Goal: Task Accomplishment & Management: Use online tool/utility

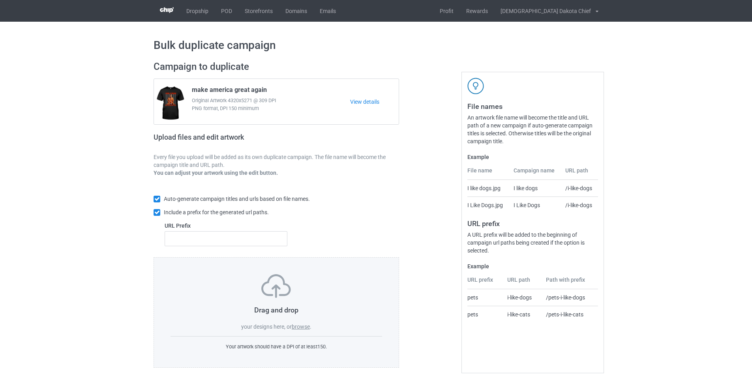
click at [305, 329] on label "browse" at bounding box center [301, 327] width 18 height 6
click at [0, 0] on input "browse" at bounding box center [0, 0] width 0 height 0
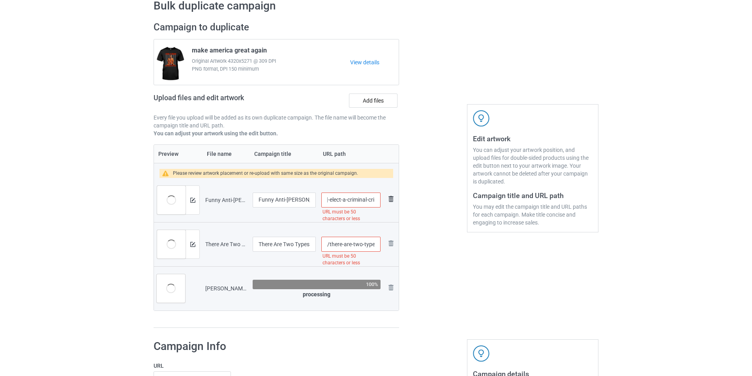
scroll to position [0, 111]
drag, startPoint x: 354, startPoint y: 199, endPoint x: 395, endPoint y: 206, distance: 42.1
click at [395, 206] on tr "Preview and edit artwork Funny Anti-[PERSON_NAME] Elect a Criminal Crimes Funny…" at bounding box center [276, 200] width 245 height 44
type input "/funny-anti-[PERSON_NAME]-elect-a-criminal-crimes-funny-anti-[PERSON_NAME]-t-sh…"
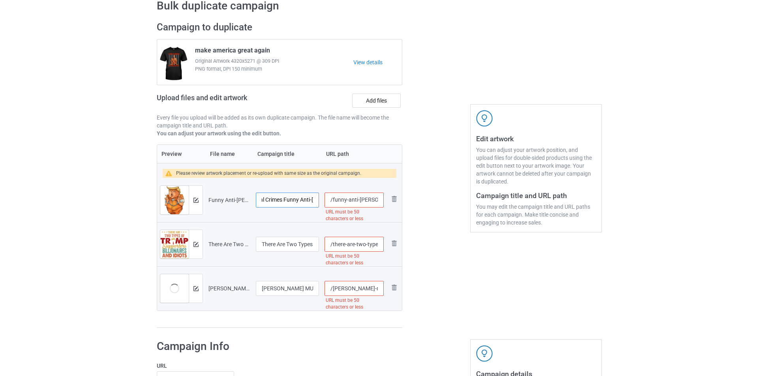
scroll to position [0, 113]
drag, startPoint x: 274, startPoint y: 199, endPoint x: 273, endPoint y: 204, distance: 5.4
click at [273, 204] on input "Funny Anti-[PERSON_NAME] Elect a Criminal Crimes Funny Anti-[PERSON_NAME] T-Shi…" at bounding box center [284, 200] width 63 height 15
click at [193, 199] on img at bounding box center [192, 200] width 5 height 5
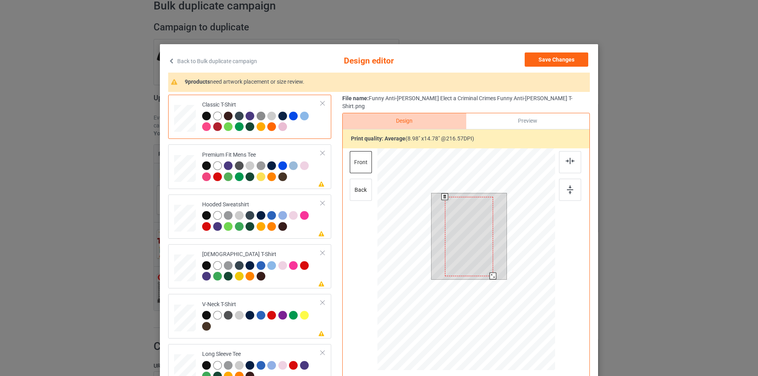
drag, startPoint x: 493, startPoint y: 272, endPoint x: 494, endPoint y: 267, distance: 5.2
click at [494, 273] on div at bounding box center [493, 276] width 7 height 7
click at [490, 271] on div at bounding box center [492, 274] width 7 height 7
click at [297, 178] on div at bounding box center [261, 173] width 119 height 22
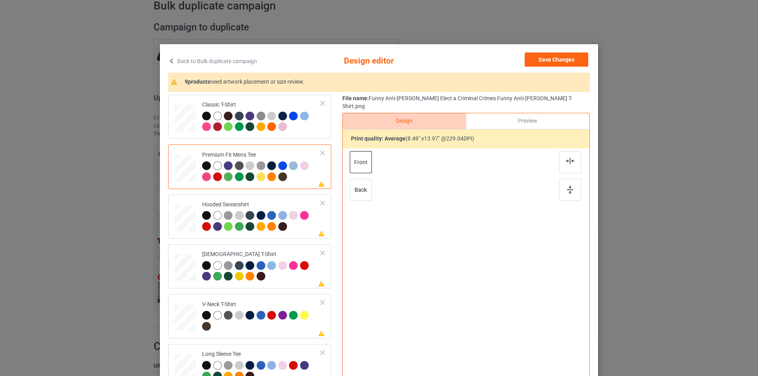
click at [466, 216] on div at bounding box center [466, 251] width 205 height 205
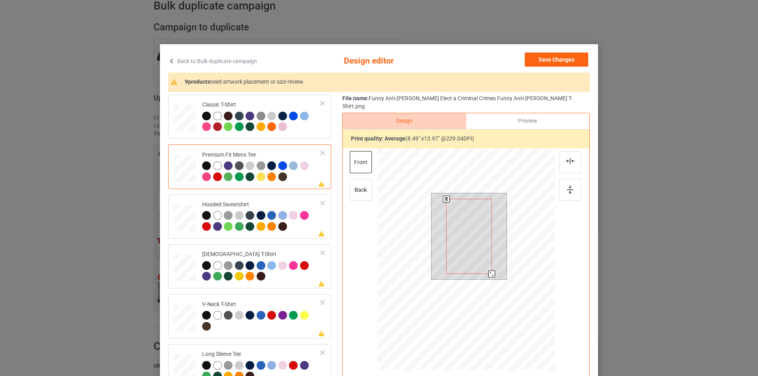
click at [468, 218] on div at bounding box center [468, 236] width 45 height 75
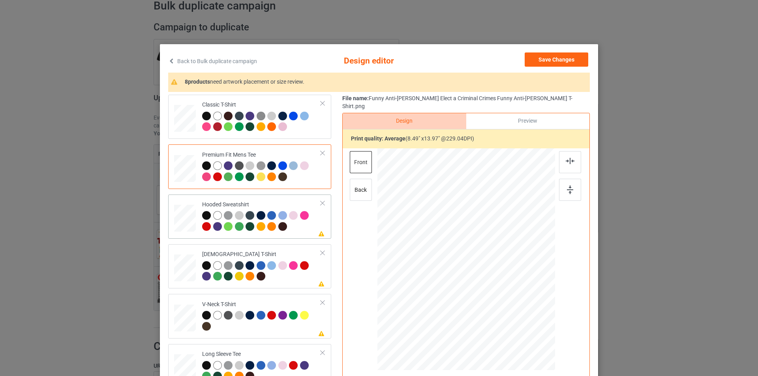
click at [282, 201] on div "Hooded Sweatshirt" at bounding box center [261, 216] width 119 height 30
click at [466, 229] on div at bounding box center [468, 240] width 39 height 64
click at [275, 203] on div "Hooded Sweatshirt" at bounding box center [261, 216] width 119 height 30
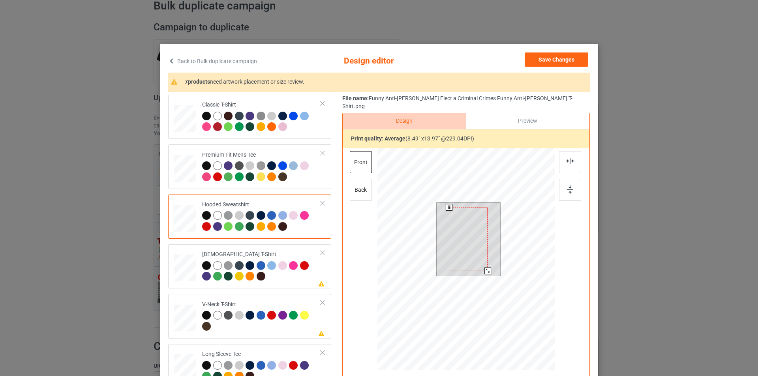
click at [485, 222] on div at bounding box center [468, 240] width 39 height 64
click at [460, 223] on div at bounding box center [468, 240] width 39 height 64
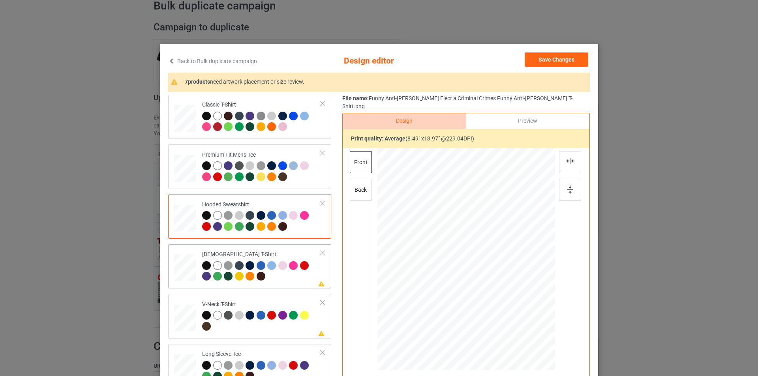
click at [273, 252] on div "[DEMOGRAPHIC_DATA] T-Shirt" at bounding box center [261, 266] width 119 height 30
click at [472, 233] on div at bounding box center [466, 236] width 41 height 68
click at [285, 301] on div "V-Neck T-Shirt" at bounding box center [261, 316] width 119 height 30
click at [480, 218] on div at bounding box center [468, 245] width 49 height 80
click at [480, 217] on div at bounding box center [468, 245] width 49 height 80
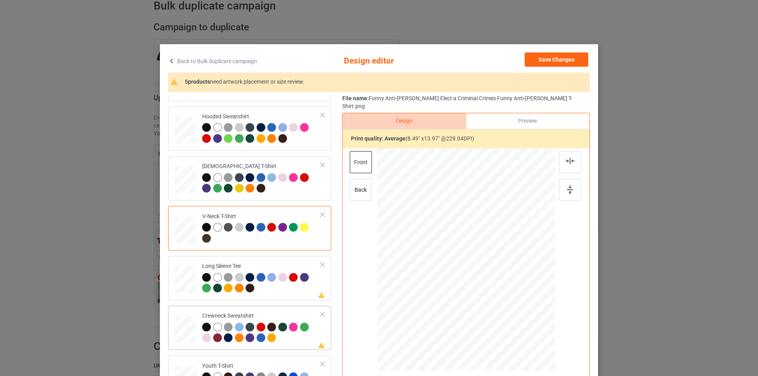
scroll to position [158, 0]
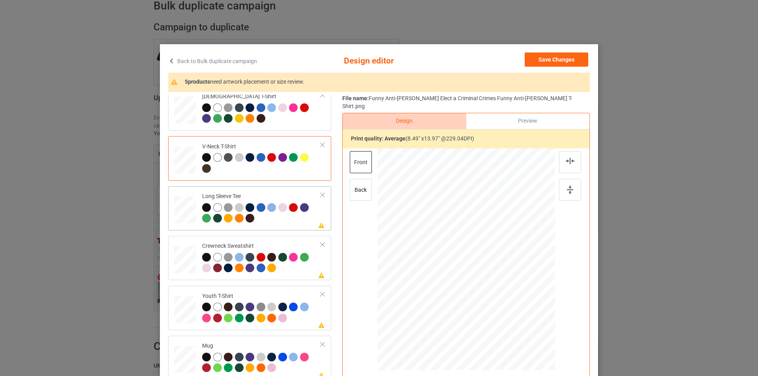
click at [286, 221] on div at bounding box center [261, 214] width 119 height 22
click at [469, 222] on div at bounding box center [471, 241] width 40 height 66
click at [290, 268] on div at bounding box center [261, 264] width 119 height 22
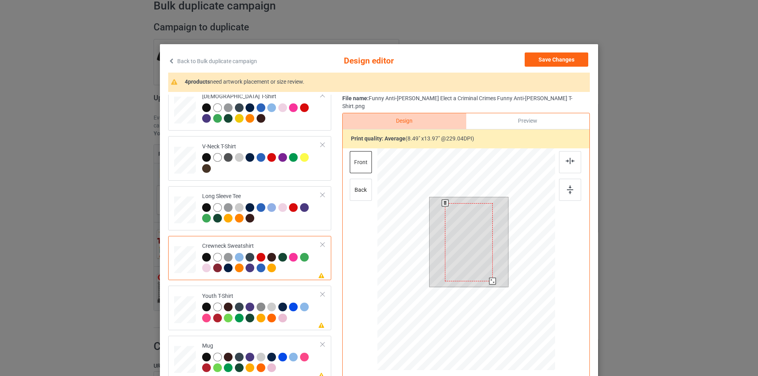
click at [452, 229] on div at bounding box center [468, 242] width 47 height 78
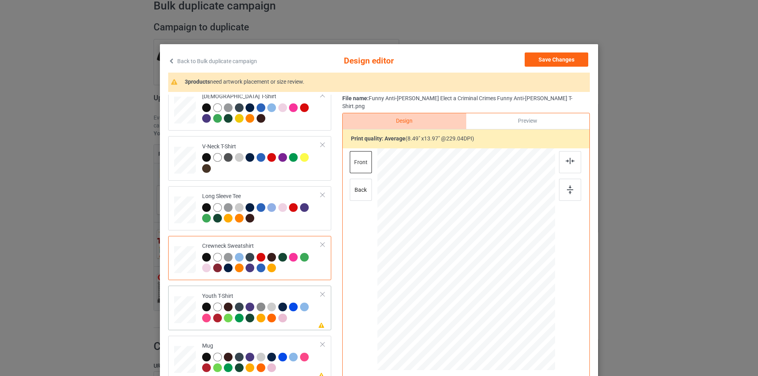
click at [282, 294] on div "Youth T-Shirt" at bounding box center [261, 308] width 119 height 30
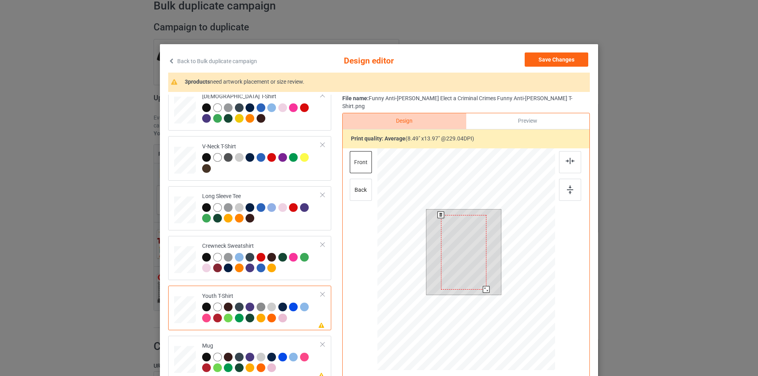
click at [465, 225] on div at bounding box center [463, 252] width 45 height 75
click at [466, 224] on div at bounding box center [463, 252] width 45 height 75
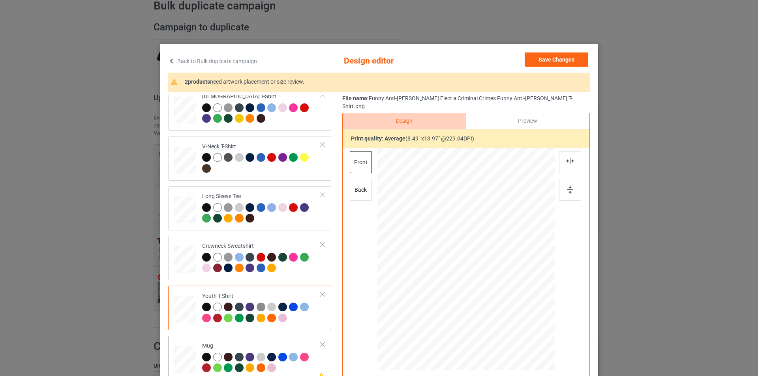
click at [281, 344] on div "Mug" at bounding box center [261, 357] width 119 height 30
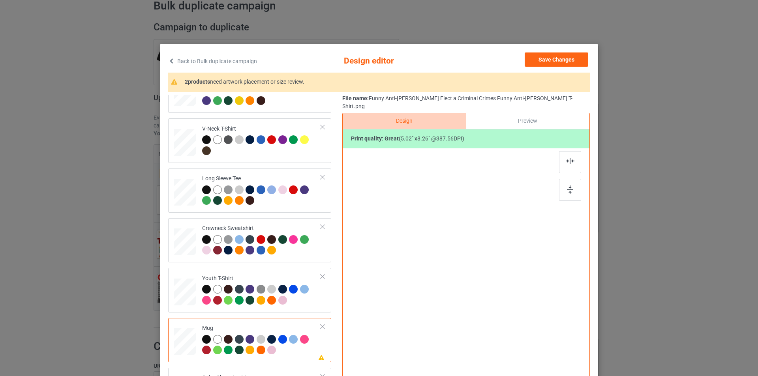
scroll to position [185, 0]
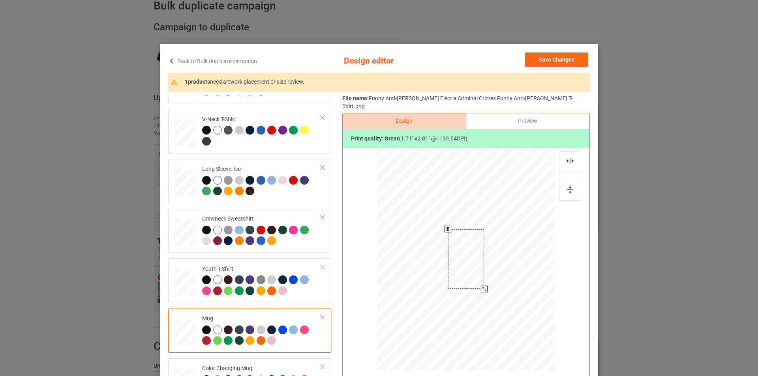
drag, startPoint x: 516, startPoint y: 339, endPoint x: 491, endPoint y: 273, distance: 69.9
click at [491, 273] on div at bounding box center [467, 259] width 178 height 74
drag, startPoint x: 464, startPoint y: 254, endPoint x: 514, endPoint y: 256, distance: 50.2
click at [514, 256] on div at bounding box center [516, 261] width 36 height 60
click at [512, 256] on div at bounding box center [515, 261] width 36 height 60
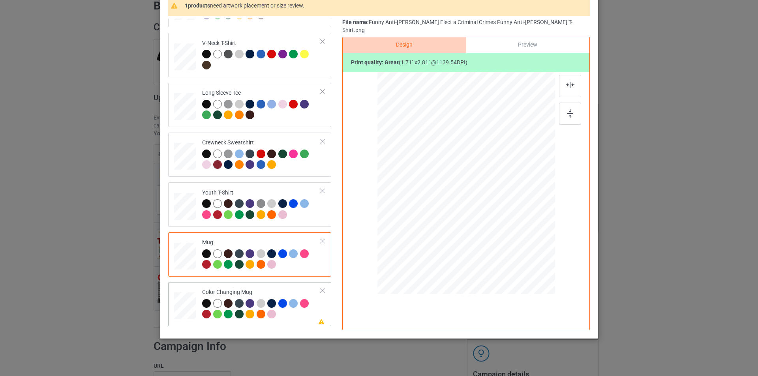
scroll to position [79, 0]
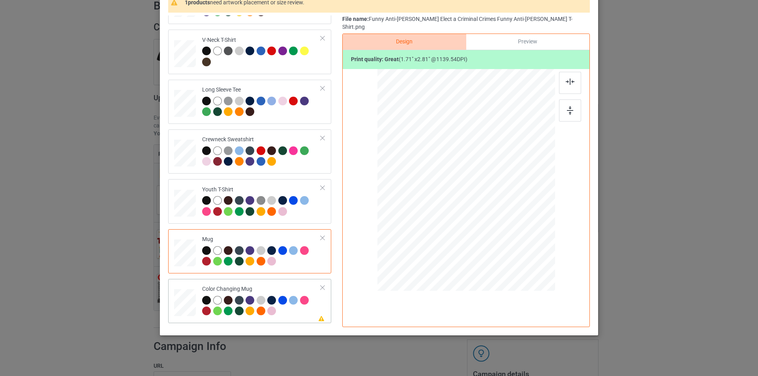
click at [290, 286] on div "Color Changing Mug" at bounding box center [261, 301] width 119 height 30
click at [513, 178] on div at bounding box center [515, 181] width 36 height 60
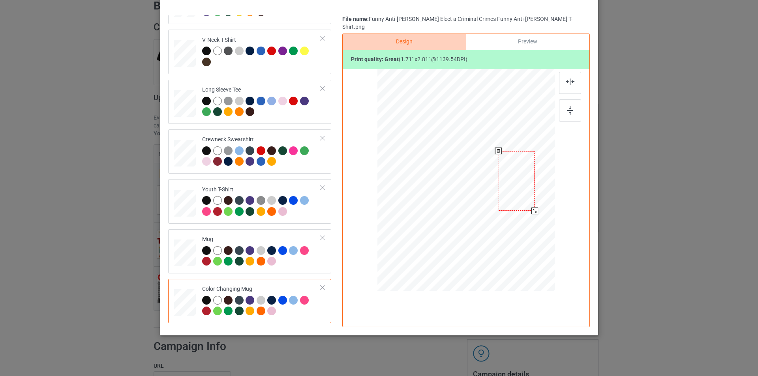
click at [515, 178] on div at bounding box center [517, 181] width 36 height 60
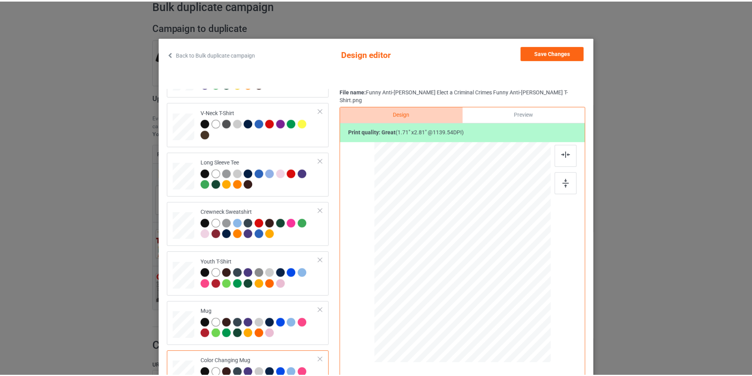
scroll to position [0, 0]
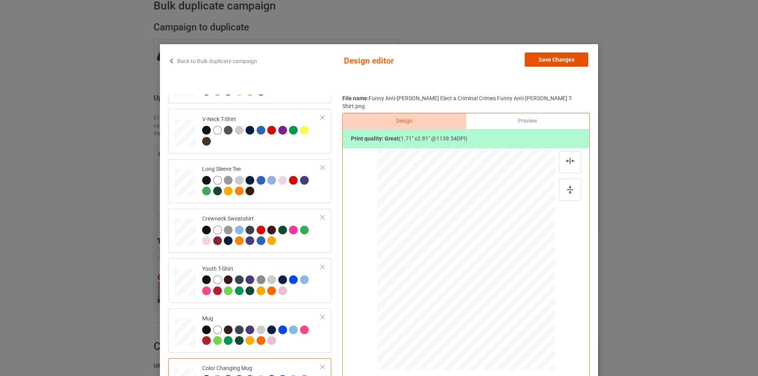
click at [563, 62] on button "Save Changes" at bounding box center [557, 60] width 64 height 14
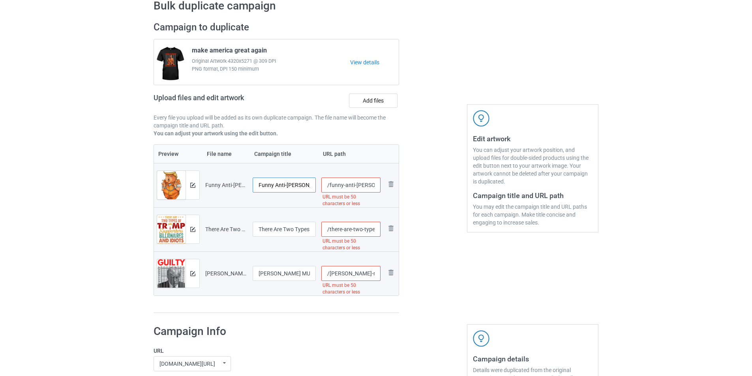
drag, startPoint x: 304, startPoint y: 186, endPoint x: 277, endPoint y: 186, distance: 27.3
click at [277, 186] on input "Funny Anti-[PERSON_NAME] Elect a Criminal Crimes Funny Anti-[PERSON_NAME] T-Shi…" at bounding box center [284, 185] width 63 height 15
drag, startPoint x: 288, startPoint y: 184, endPoint x: 312, endPoint y: 185, distance: 23.7
click at [312, 185] on input "Funny Elect a Criminal Crimes Funny Anti-[PERSON_NAME] T-Shirt" at bounding box center [284, 185] width 63 height 15
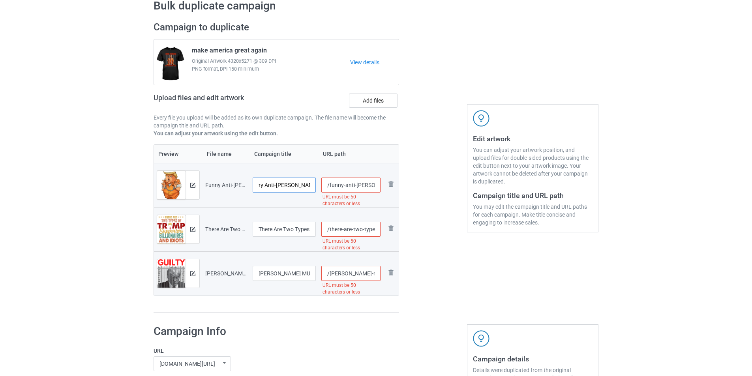
click at [285, 185] on input "Funny Elect a Criminal Crimes Funny Anti-[PERSON_NAME] T-Shirt" at bounding box center [284, 185] width 63 height 15
click at [195, 186] on img at bounding box center [192, 185] width 5 height 5
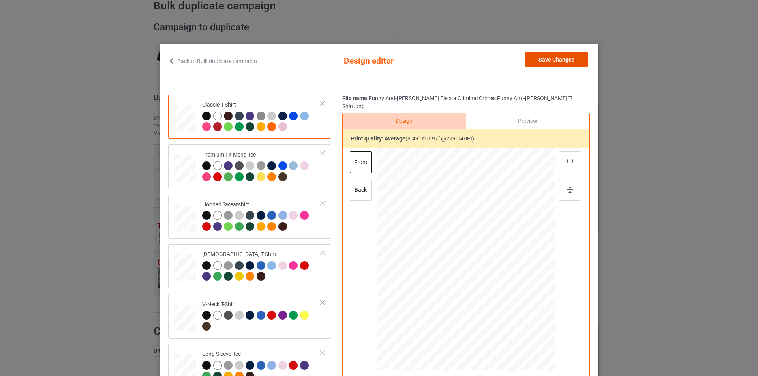
click at [563, 56] on button "Save Changes" at bounding box center [557, 60] width 64 height 14
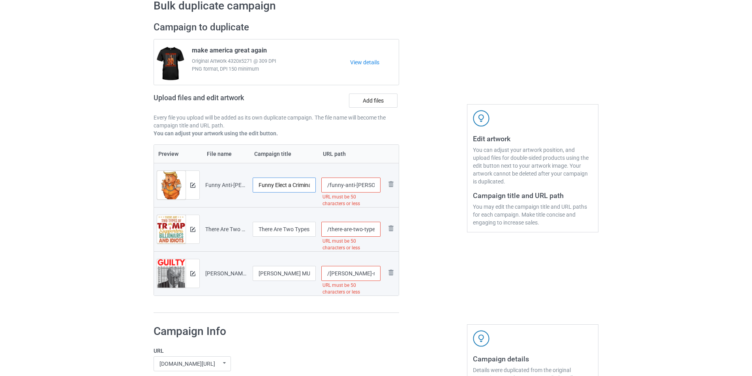
click at [306, 186] on input "Funny Elect a Criminal Crimes Funny Anti-[PERSON_NAME] T-Shirt" at bounding box center [284, 185] width 63 height 15
click at [193, 184] on img at bounding box center [192, 185] width 5 height 5
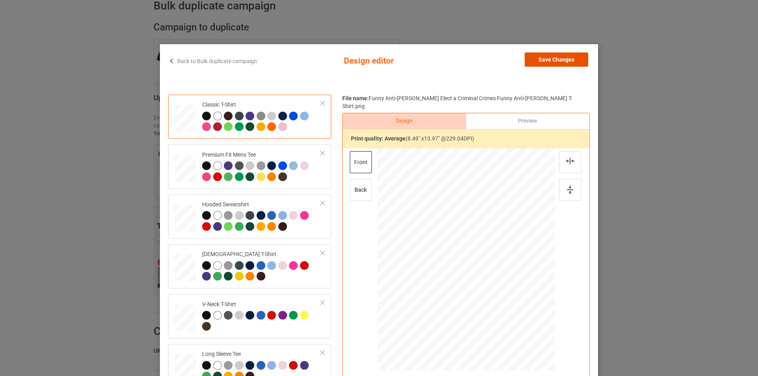
click at [566, 61] on button "Save Changes" at bounding box center [557, 60] width 64 height 14
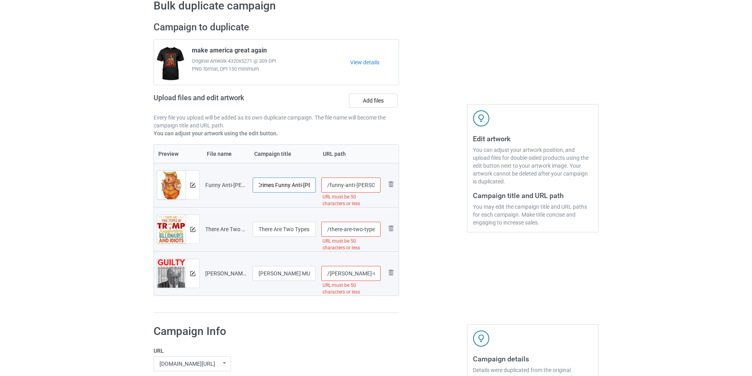
drag, startPoint x: 301, startPoint y: 182, endPoint x: 307, endPoint y: 182, distance: 5.5
click at [307, 182] on input "Funny Elect a Criminal Crimes Funny Anti-[PERSON_NAME] T-Shirt" at bounding box center [284, 185] width 63 height 15
click at [283, 187] on input "Funny Elect a Criminal Crimes Funny Anti-[PERSON_NAME] T-Shirt" at bounding box center [284, 185] width 63 height 15
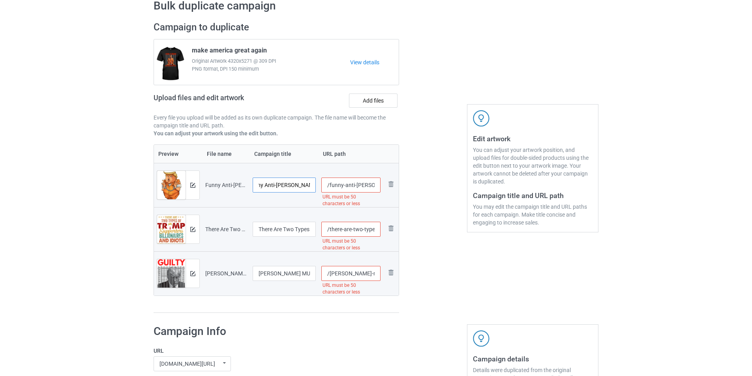
drag, startPoint x: 269, startPoint y: 186, endPoint x: 322, endPoint y: 186, distance: 52.9
click at [322, 186] on tr "Preview and edit artwork Funny Anti-[PERSON_NAME] Elect a Criminal Crimes Funny…" at bounding box center [276, 185] width 245 height 44
type input "Funny Elect a Criminal Crimes Funny"
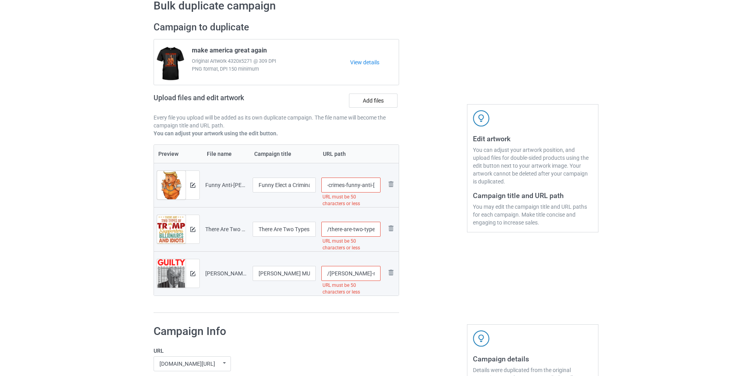
click at [357, 184] on input "/funny-anti-[PERSON_NAME]-elect-a-criminal-crimes-funny-anti-[PERSON_NAME]-t-sh…" at bounding box center [352, 185] width 60 height 15
click at [352, 186] on input "/funny-anti-[PERSON_NAME]-elect-a-criminal-crimes-funny-anti-[PERSON_NAME]-t-sh…" at bounding box center [352, 185] width 60 height 15
drag, startPoint x: 333, startPoint y: 186, endPoint x: 393, endPoint y: 186, distance: 60.4
click at [393, 186] on tr "Preview and edit artwork Funny Anti-[PERSON_NAME] Elect a Criminal Crimes Funny…" at bounding box center [276, 185] width 245 height 44
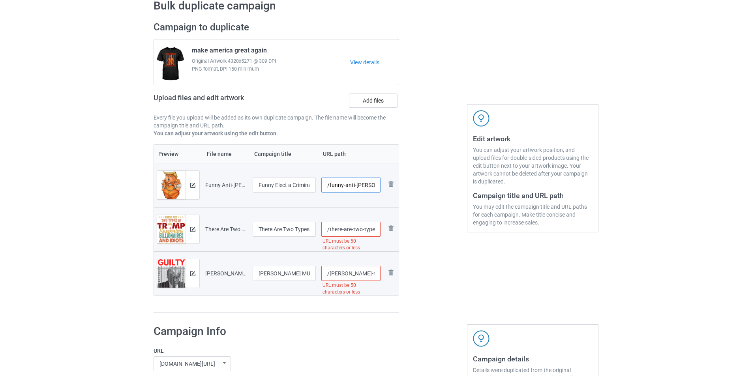
drag, startPoint x: 343, startPoint y: 186, endPoint x: 328, endPoint y: 188, distance: 15.1
click at [328, 188] on input "/funny-anti-[PERSON_NAME]-elect-a-criminal-crimes-funny" at bounding box center [352, 185] width 60 height 15
type input "/crimes-funny"
click at [436, 273] on div at bounding box center [433, 167] width 57 height 303
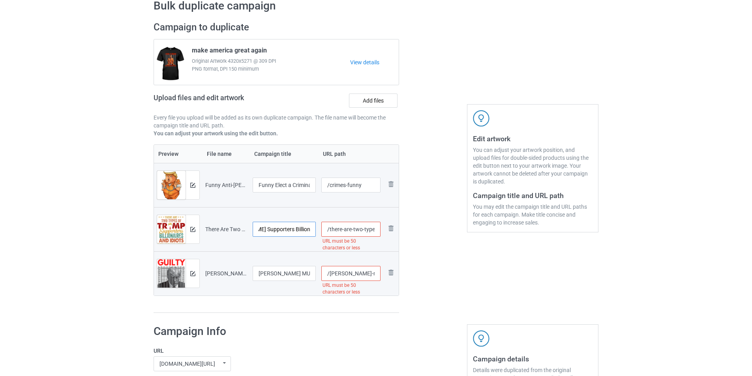
drag, startPoint x: 276, startPoint y: 231, endPoint x: 307, endPoint y: 229, distance: 31.2
click at [307, 229] on input "There Are Two Types Of [PERSON_NAME] Supporters Billionaires &Idiots Premium T-…" at bounding box center [284, 229] width 63 height 15
click at [279, 231] on input "There Are Two Types Of [PERSON_NAME] Supporters Billionaires &Idiots Premium T-…" at bounding box center [284, 229] width 63 height 15
drag, startPoint x: 282, startPoint y: 232, endPoint x: 268, endPoint y: 229, distance: 14.9
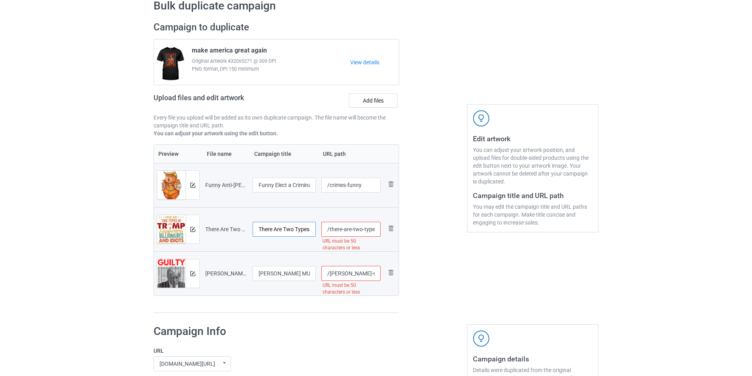
click at [267, 229] on input "There Are Two Types Of [PERSON_NAME] Supporters Billionaires &Idiots Premium T-…" at bounding box center [284, 229] width 63 height 15
click at [290, 230] on input "There Are Two Types Of [PERSON_NAME] Supporters Billionaires &Idiots Premium T-…" at bounding box center [284, 229] width 63 height 15
drag, startPoint x: 361, startPoint y: 229, endPoint x: 405, endPoint y: 229, distance: 43.4
click at [405, 229] on div "Campaign to duplicate make america great again Original Artwork 4320x5271 @ 309…" at bounding box center [376, 167] width 456 height 303
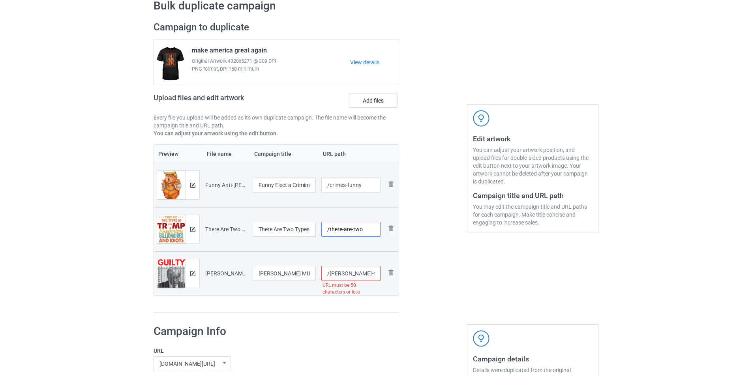
scroll to position [0, 0]
type input "/there-are-two"
click at [457, 262] on div at bounding box center [433, 167] width 57 height 303
drag, startPoint x: 367, startPoint y: 275, endPoint x: 413, endPoint y: 274, distance: 46.2
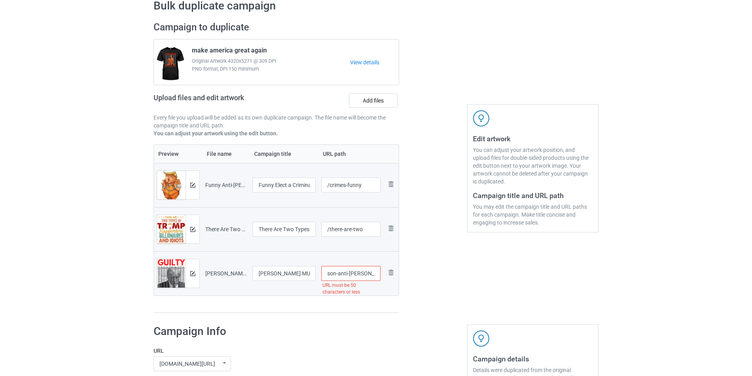
click at [413, 274] on div "Campaign to duplicate make america great again Original Artwork 4320x5271 @ 309…" at bounding box center [376, 167] width 456 height 303
type input "/[PERSON_NAME]-mugshot"
click at [452, 288] on div at bounding box center [433, 167] width 57 height 303
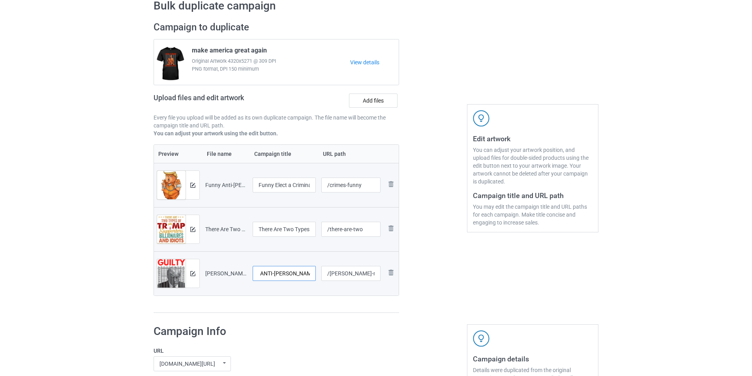
drag, startPoint x: 295, startPoint y: 275, endPoint x: 311, endPoint y: 275, distance: 15.4
click at [311, 275] on input "[PERSON_NAME] MUGSHOT LOCK HIM UP GUILTY JAIL PRISON ANTI-[PERSON_NAME] Premium…" at bounding box center [284, 273] width 63 height 15
click at [299, 274] on input "[PERSON_NAME] MUGSHOT LOCK HIM UP GUILTY JAIL PRISON ANTI-[PERSON_NAME] Premium…" at bounding box center [284, 273] width 63 height 15
drag, startPoint x: 286, startPoint y: 275, endPoint x: 307, endPoint y: 273, distance: 21.8
click at [286, 275] on input "[PERSON_NAME] MUGSHOT LOCK HIM UP GUILTY JAIL PRISON ANTI-[PERSON_NAME] Premium…" at bounding box center [284, 273] width 63 height 15
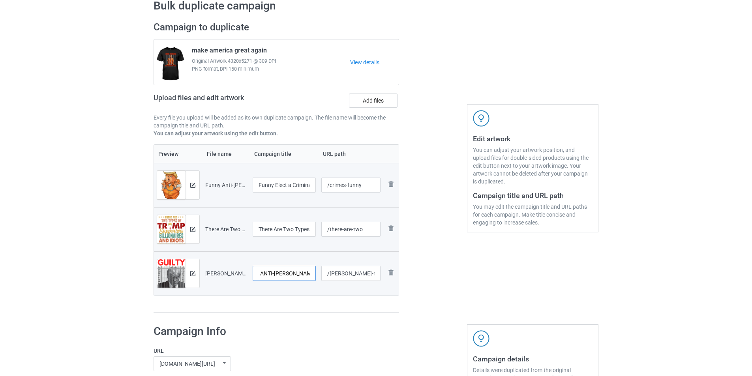
drag, startPoint x: 286, startPoint y: 274, endPoint x: 271, endPoint y: 271, distance: 15.0
click at [271, 271] on input "[PERSON_NAME] MUGSHOT LOCK HIM UP GUILTY JAIL PRISON ANTI-[PERSON_NAME] Premium…" at bounding box center [284, 273] width 63 height 15
click at [193, 275] on img at bounding box center [192, 273] width 5 height 5
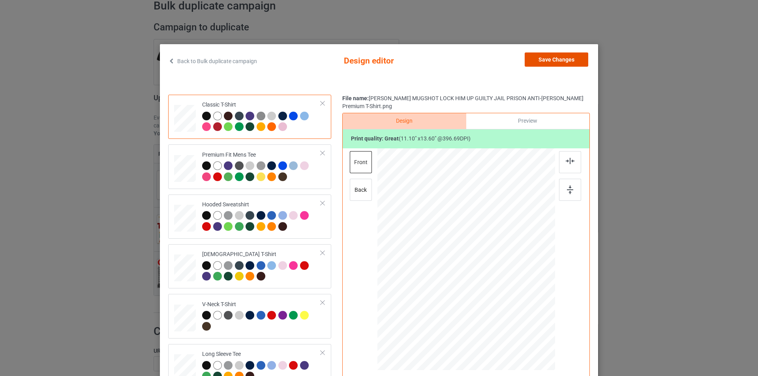
click at [557, 58] on button "Save Changes" at bounding box center [557, 60] width 64 height 14
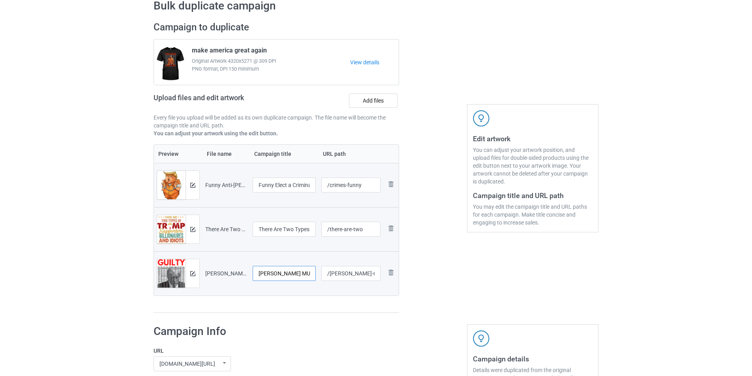
drag, startPoint x: 276, startPoint y: 274, endPoint x: 256, endPoint y: 274, distance: 20.5
click at [256, 274] on input "[PERSON_NAME] MUGSHOT LOCK HIM UP GUILTY JAIL PRISON Premium T-Shirt" at bounding box center [284, 273] width 63 height 15
click at [281, 273] on input "[PERSON_NAME] MUGSHOT LOCK HIM UP GUILTY JAIL PRISON Premium T-Shirt" at bounding box center [284, 273] width 63 height 15
drag, startPoint x: 308, startPoint y: 276, endPoint x: 324, endPoint y: 275, distance: 15.9
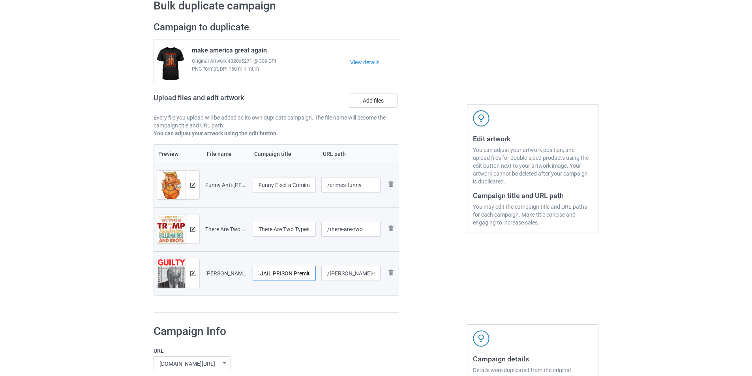
click at [324, 275] on tr "Preview and edit artwork [PERSON_NAME] MUGSHOT LOCK HIM UP GUILTY JAIL PRISON A…" at bounding box center [276, 274] width 245 height 44
click at [306, 275] on input "[PERSON_NAME] MUGSHOT LOCK HIM UP GUILTY JAIL PRISON Premium T-Shirt" at bounding box center [284, 273] width 63 height 15
drag, startPoint x: 271, startPoint y: 274, endPoint x: 341, endPoint y: 274, distance: 69.5
click at [341, 274] on tr "Preview and edit artwork [PERSON_NAME] MUGSHOT LOCK HIM UP GUILTY JAIL PRISON A…" at bounding box center [276, 274] width 245 height 44
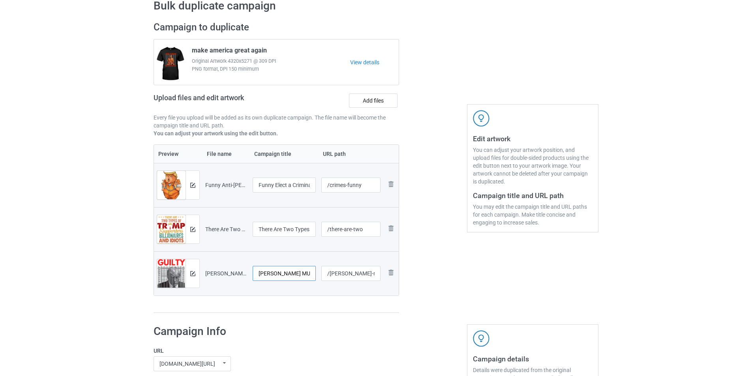
drag, startPoint x: 310, startPoint y: 274, endPoint x: 225, endPoint y: 274, distance: 84.5
click at [225, 274] on tr "Preview and edit artwork [PERSON_NAME] MUGSHOT LOCK HIM UP GUILTY JAIL PRISON A…" at bounding box center [276, 274] width 245 height 44
paste input "text"
drag, startPoint x: 306, startPoint y: 275, endPoint x: 241, endPoint y: 275, distance: 65.2
click at [241, 275] on tr "Preview and edit artwork [PERSON_NAME] MUGSHOT LOCK HIM UP GUILTY JAIL PRISON A…" at bounding box center [276, 274] width 245 height 44
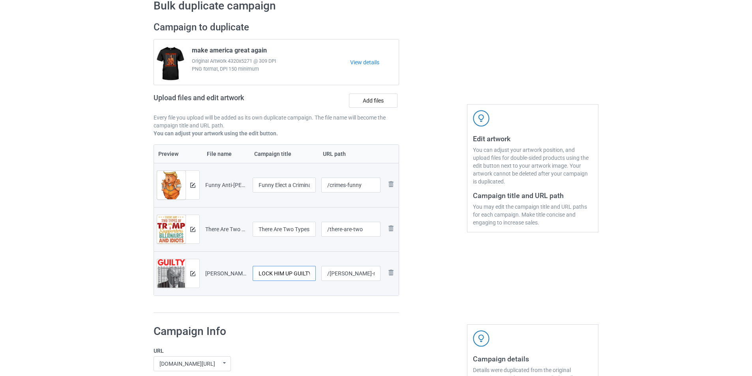
type input "LOCK HIM UP GUILTY JAIL PRISON"
click at [365, 275] on input "/[PERSON_NAME]-mugshot" at bounding box center [352, 273] width 60 height 15
click at [376, 315] on div "Campaign to duplicate make america great again Original Artwork 4320x5271 @ 309…" at bounding box center [276, 167] width 257 height 303
drag, startPoint x: 294, startPoint y: 273, endPoint x: 300, endPoint y: 273, distance: 6.3
click at [300, 273] on input "LOCK HIM UP GUILTY JAIL PRISON" at bounding box center [284, 273] width 63 height 15
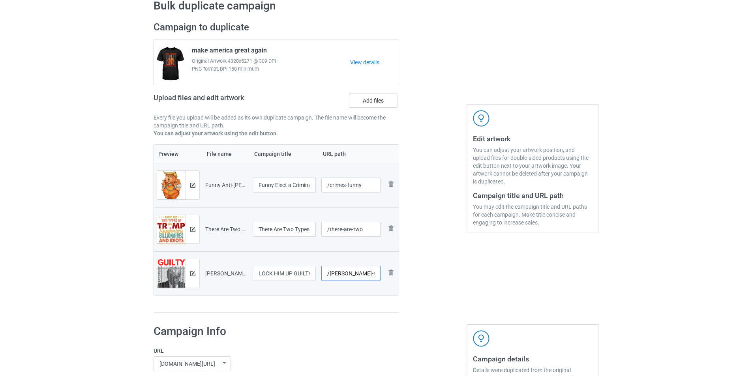
drag, startPoint x: 357, startPoint y: 273, endPoint x: 346, endPoint y: 274, distance: 11.5
click at [346, 274] on input "/[PERSON_NAME]-mugshot" at bounding box center [352, 273] width 60 height 15
type input "/[PERSON_NAME]-guilty"
click at [464, 267] on div "Edit artwork You can adjust your artwork position, and upload files for double-…" at bounding box center [533, 167] width 143 height 303
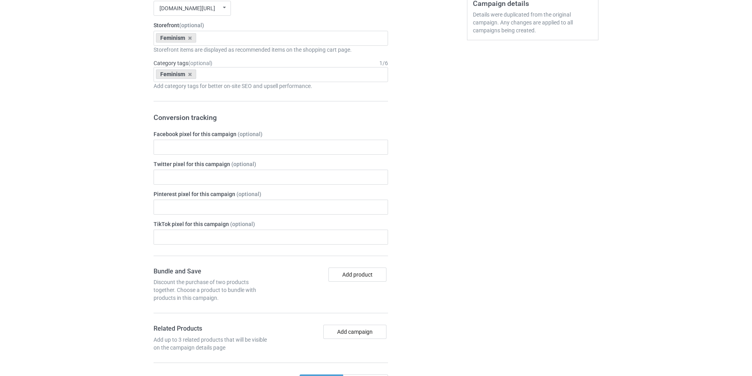
scroll to position [395, 0]
click at [368, 273] on button "Add product" at bounding box center [358, 275] width 58 height 14
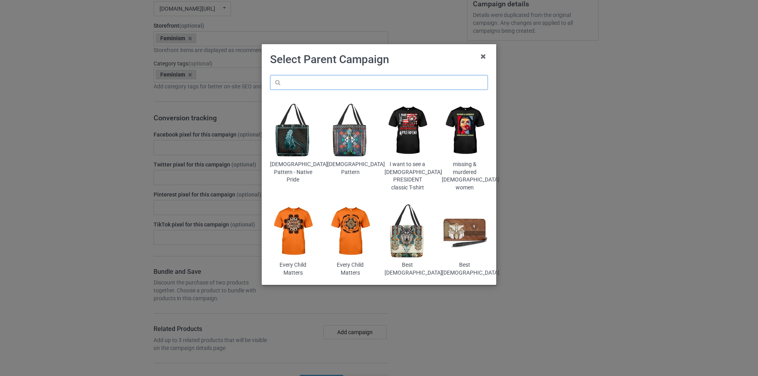
click at [391, 86] on input "text" at bounding box center [379, 82] width 218 height 15
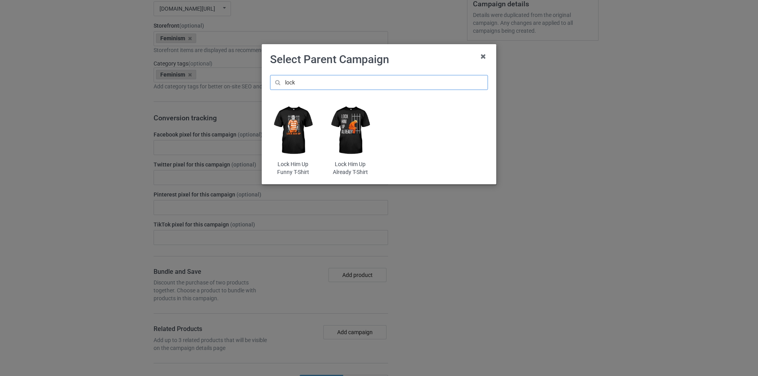
type input "lock"
click at [357, 132] on img at bounding box center [350, 131] width 46 height 58
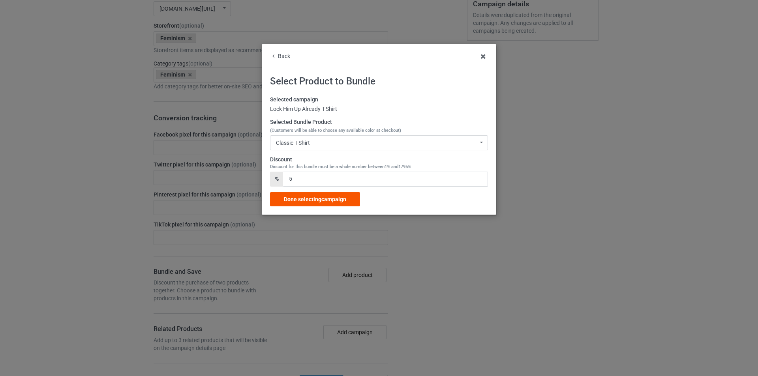
click at [331, 200] on span "Done selecting campaign" at bounding box center [315, 199] width 62 height 6
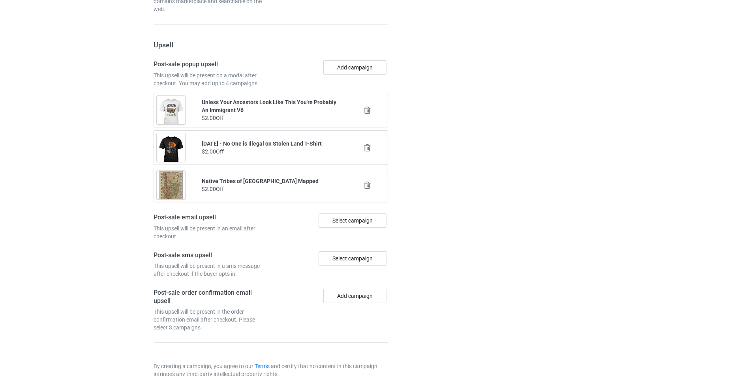
scroll to position [884, 0]
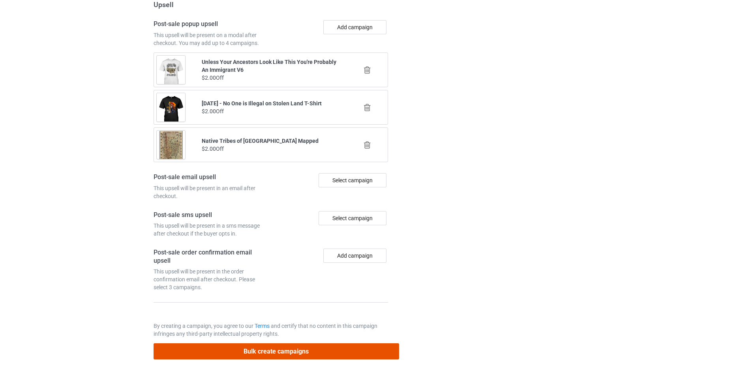
click at [282, 350] on button "Bulk create campaigns" at bounding box center [277, 352] width 246 height 16
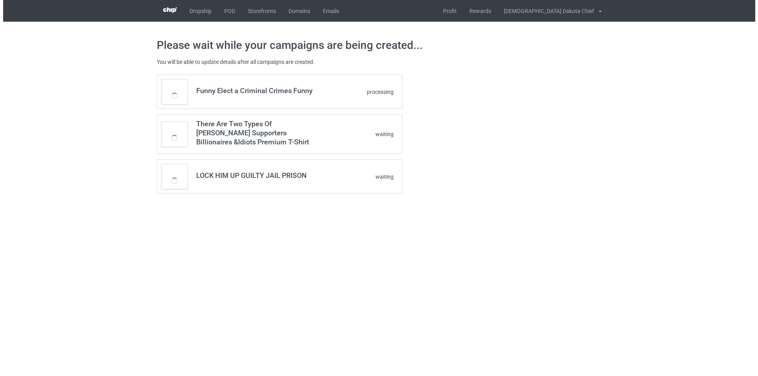
scroll to position [0, 0]
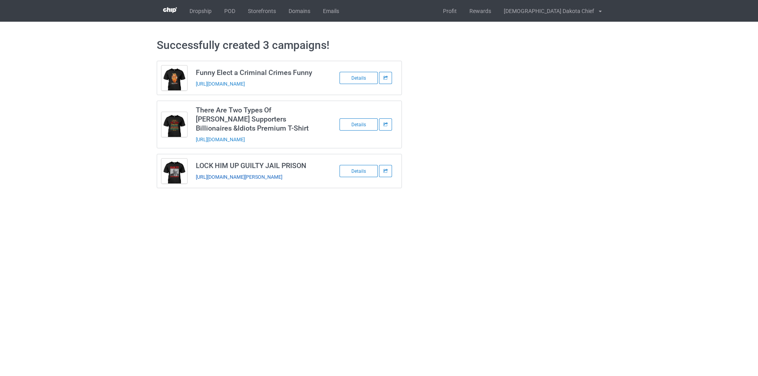
click at [282, 178] on link "[URL][DOMAIN_NAME][PERSON_NAME]" at bounding box center [239, 177] width 87 height 6
click at [232, 10] on link "POD" at bounding box center [230, 11] width 24 height 22
